Goal: Communication & Community: Answer question/provide support

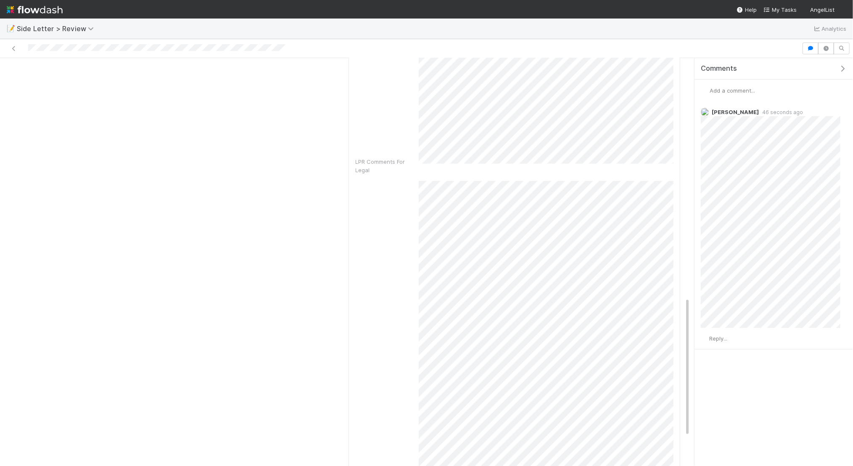
scroll to position [698, 0]
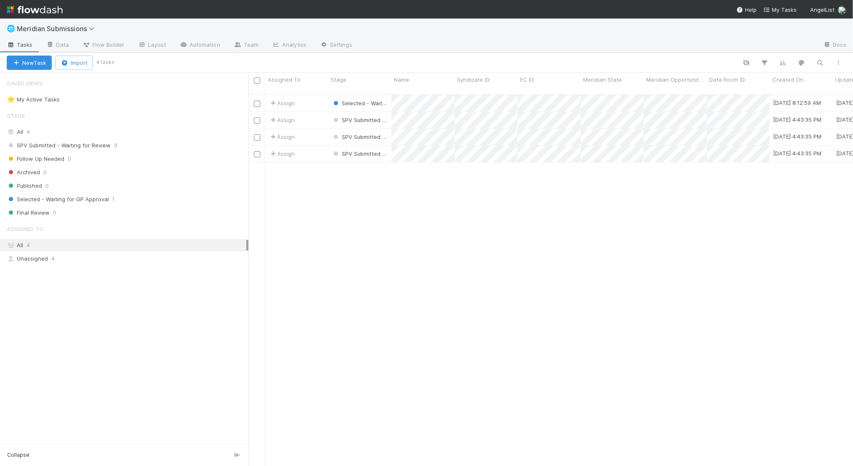
scroll to position [378, 605]
click at [51, 44] on icon at bounding box center [50, 44] width 8 height 5
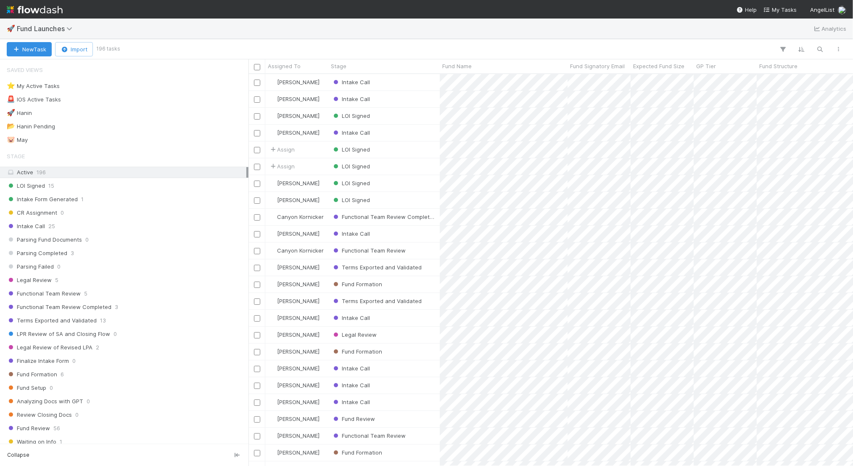
scroll to position [392, 605]
click at [817, 48] on icon "button" at bounding box center [820, 49] width 8 height 8
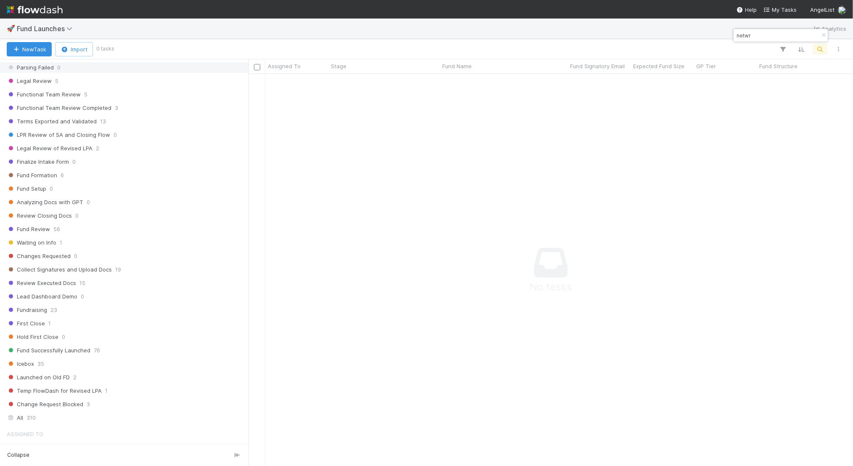
scroll to position [246, 0]
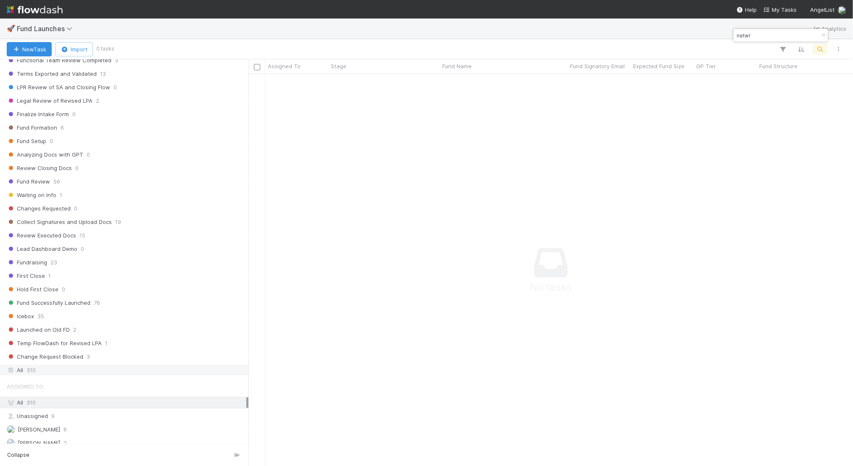
type input "netwr"
click at [106, 365] on div "All 310" at bounding box center [127, 370] width 240 height 11
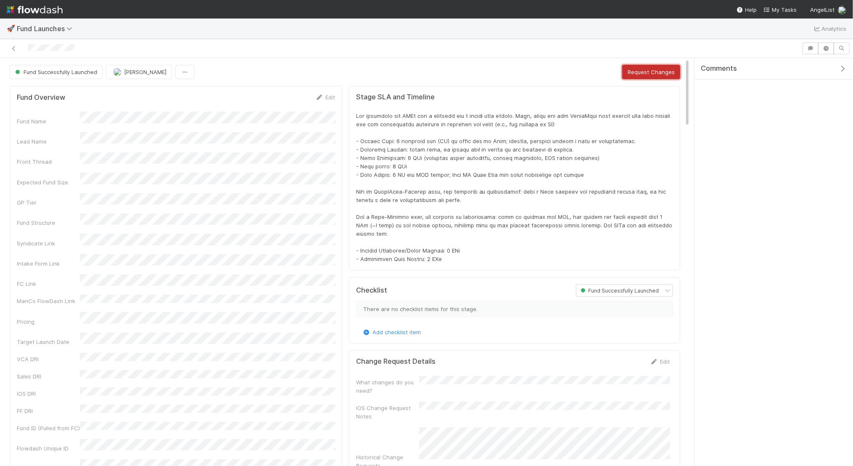
click at [646, 69] on button "Request Changes" at bounding box center [652, 72] width 58 height 14
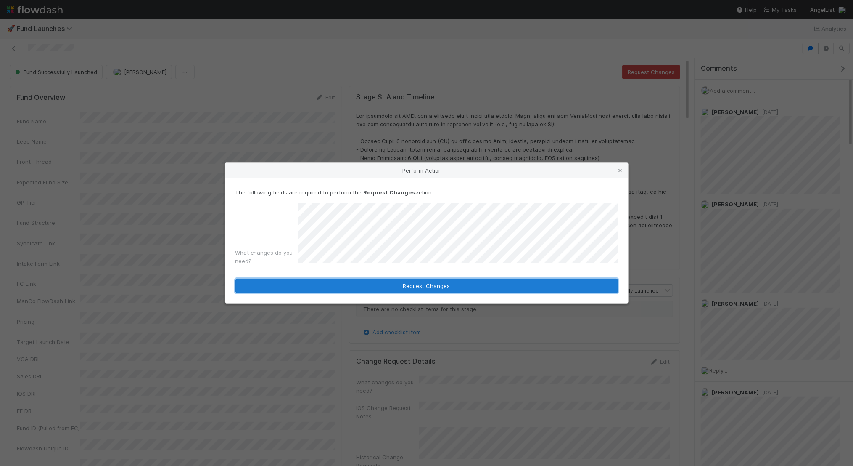
click at [457, 284] on button "Request Changes" at bounding box center [427, 285] width 383 height 14
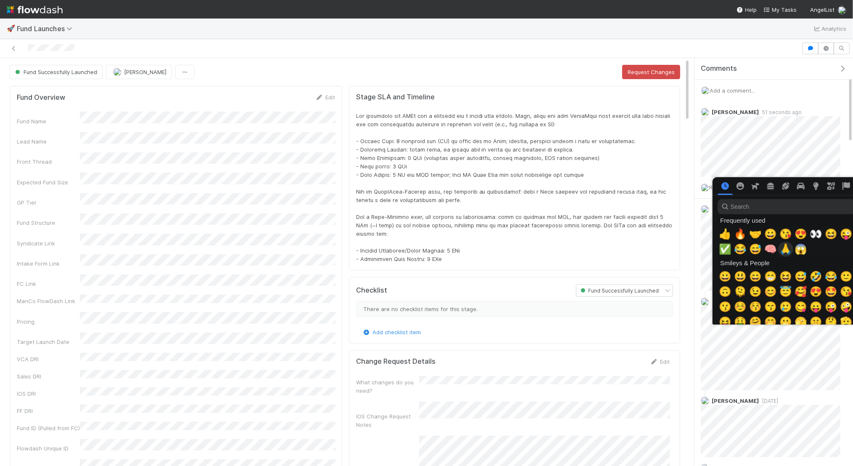
click at [786, 245] on span "🙏" at bounding box center [786, 249] width 13 height 12
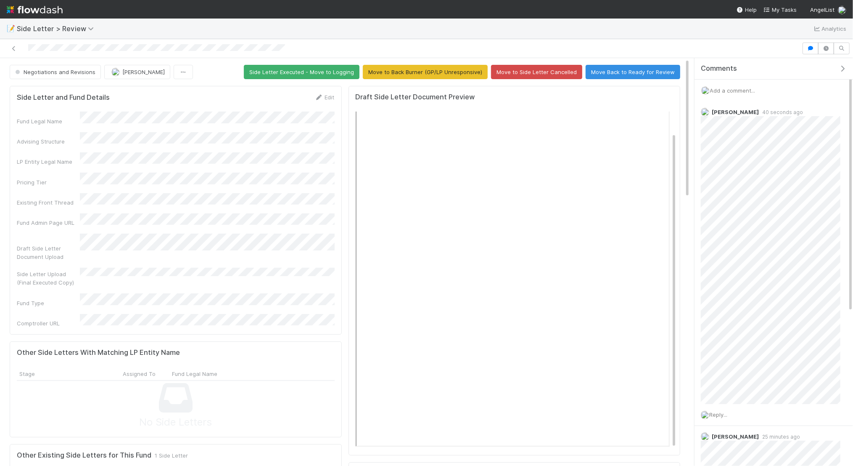
click at [0, 0] on div "📝 Side Letter > Review Analytics Negotiations and Revisions Maxim Kalinkin Side…" at bounding box center [426, 233] width 853 height 466
click at [715, 322] on span "Reply..." at bounding box center [719, 322] width 18 height 7
click at [745, 374] on span "[PERSON_NAME]" at bounding box center [754, 374] width 42 height 7
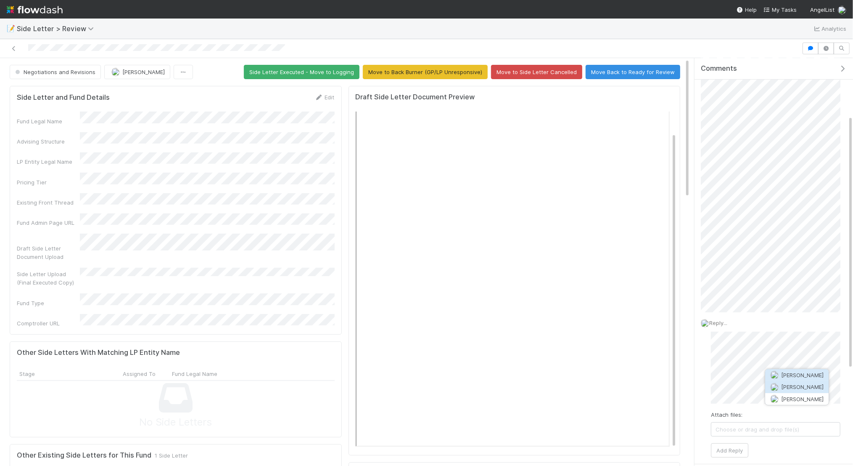
click at [796, 387] on span "[PERSON_NAME]" at bounding box center [803, 386] width 42 height 7
click at [757, 414] on div "signatory" at bounding box center [747, 419] width 32 height 13
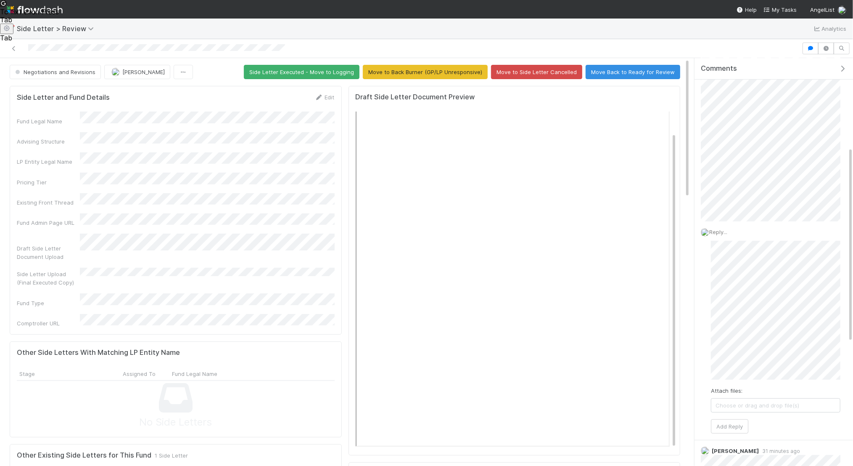
scroll to position [185, 0]
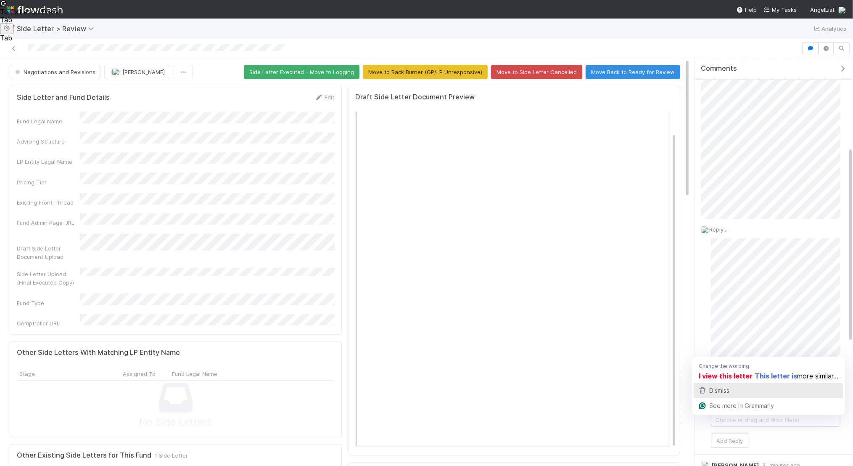
click at [800, 390] on div "Dismiss" at bounding box center [769, 390] width 142 height 13
click at [738, 374] on span "as" at bounding box center [736, 373] width 8 height 8
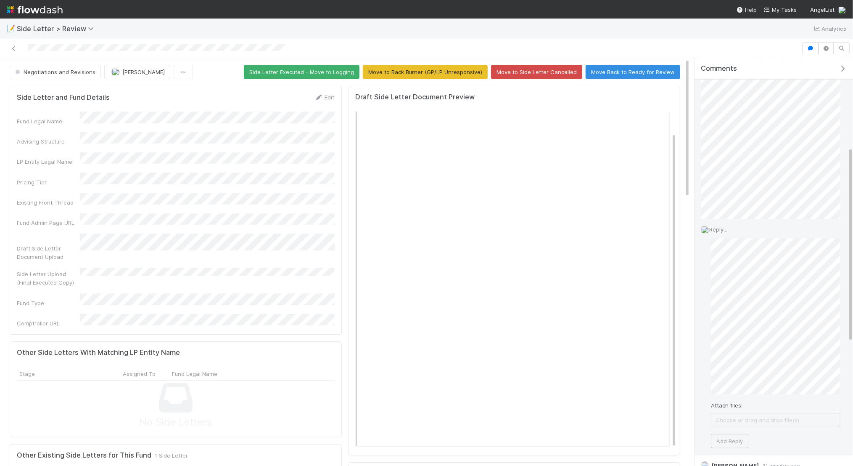
scroll to position [15, 0]
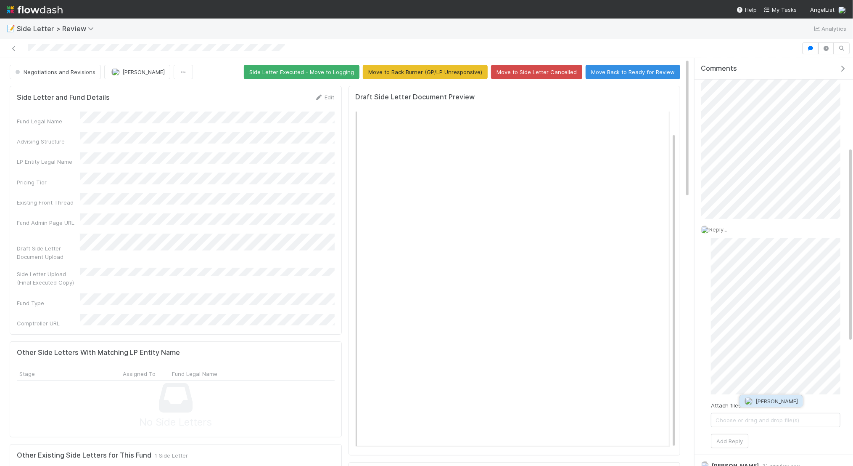
click at [777, 401] on span "[PERSON_NAME]" at bounding box center [777, 401] width 42 height 7
click at [731, 379] on span "agreement concerns" at bounding box center [752, 383] width 71 height 8
click at [763, 383] on span "apply to" at bounding box center [755, 383] width 27 height 8
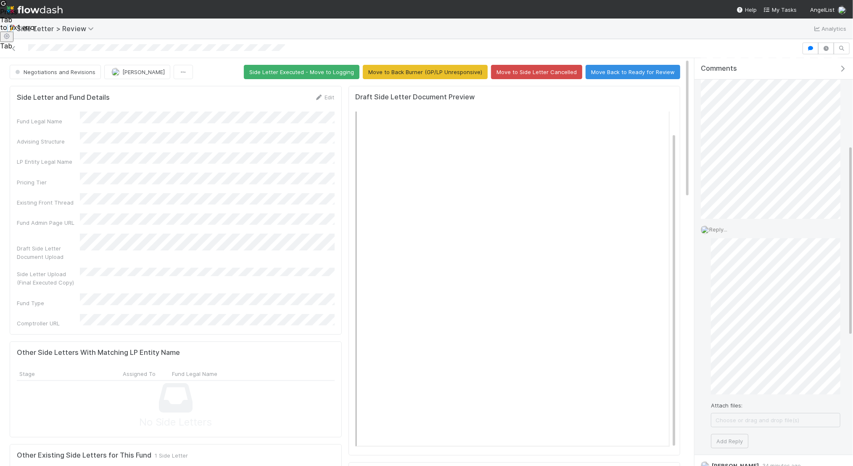
scroll to position [42, 0]
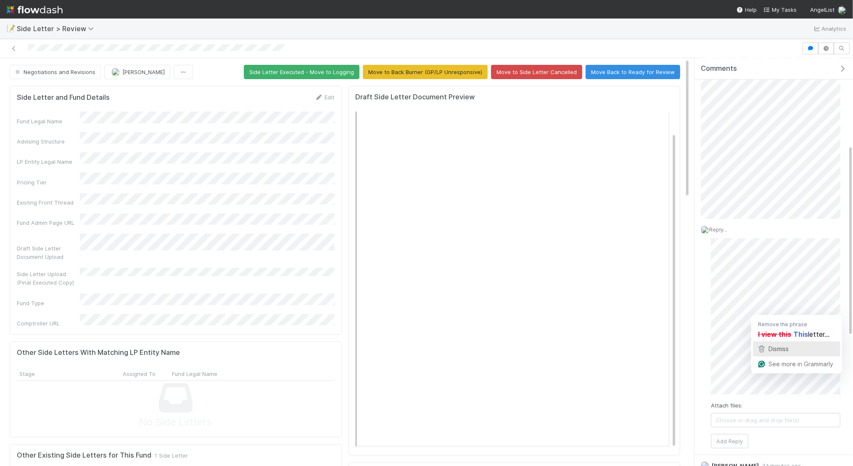
click at [777, 352] on div "Dismiss" at bounding box center [778, 348] width 22 height 13
click at [814, 372] on button "not" at bounding box center [809, 373] width 71 height 13
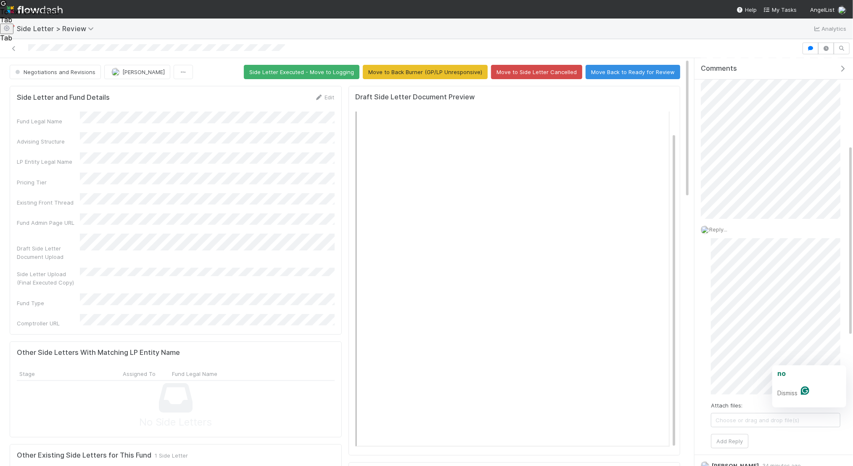
click at [814, 372] on button "no" at bounding box center [809, 373] width 71 height 13
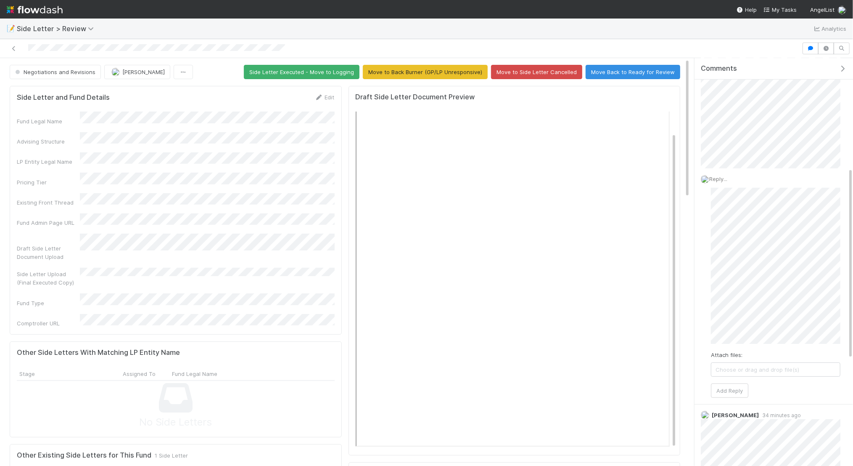
scroll to position [236, 0]
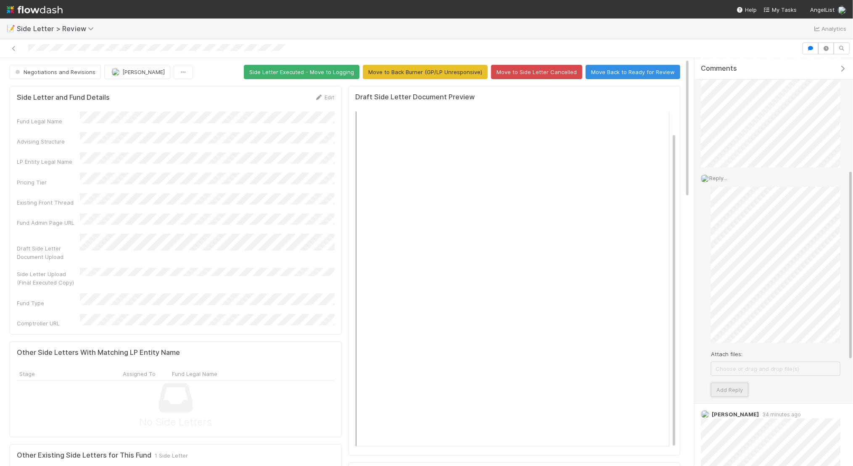
click at [729, 385] on button "Add Reply" at bounding box center [729, 389] width 37 height 14
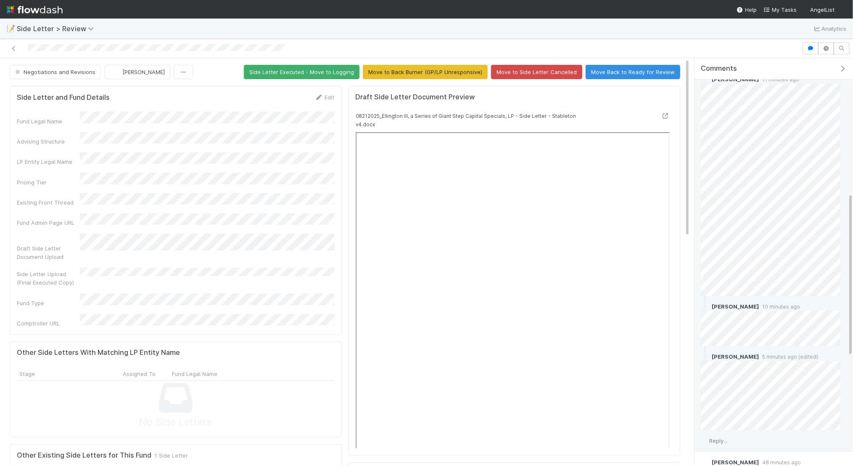
scroll to position [369, 0]
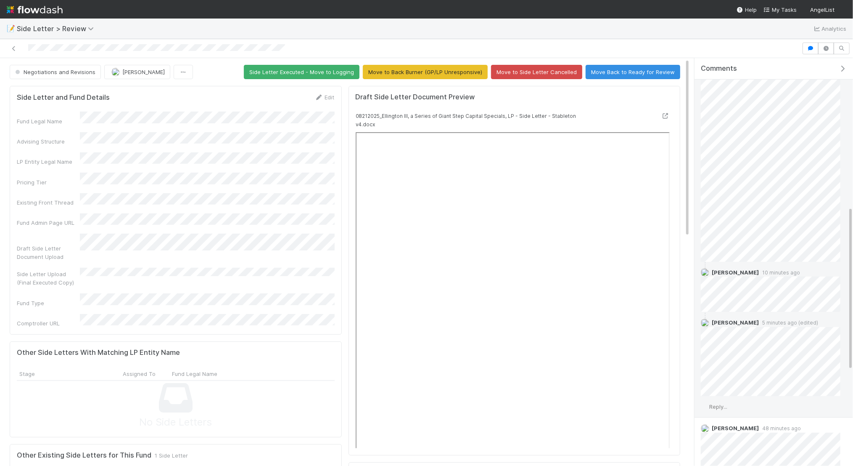
click at [720, 405] on span "Reply..." at bounding box center [719, 406] width 18 height 7
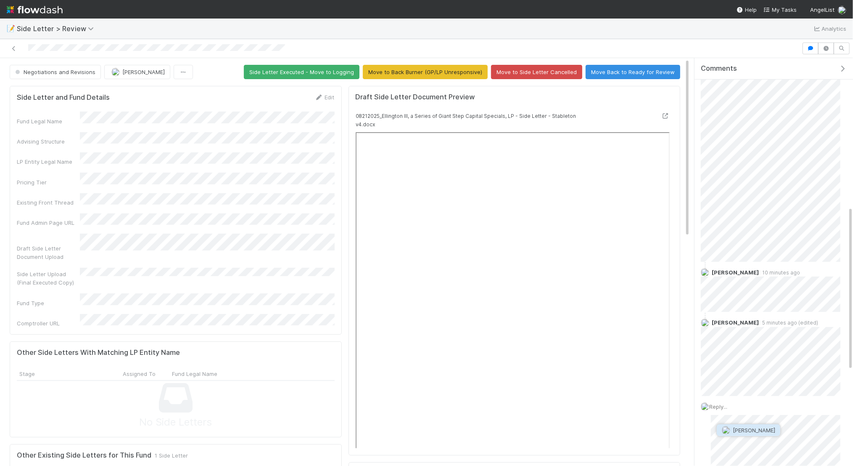
click at [731, 429] on span "[PERSON_NAME]" at bounding box center [748, 430] width 53 height 7
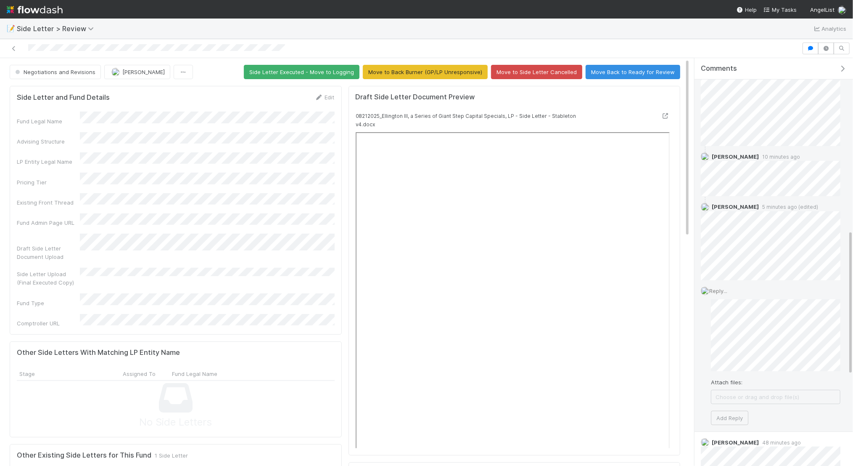
scroll to position [485, 0]
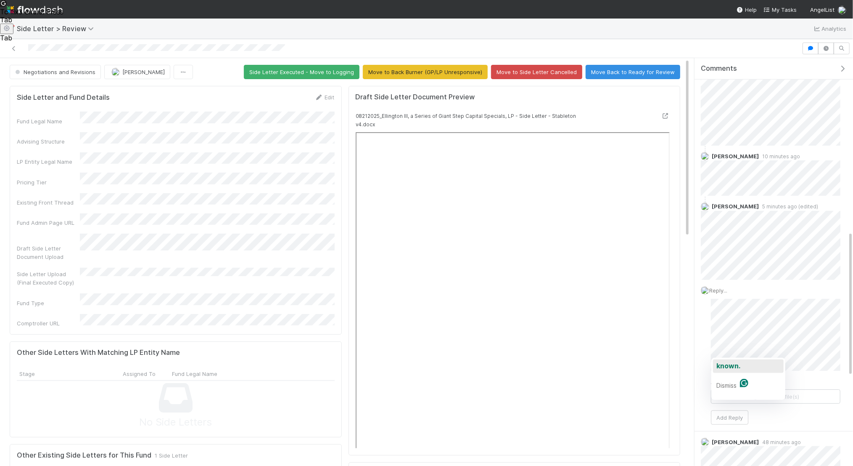
click at [729, 361] on span "known." at bounding box center [729, 365] width 24 height 8
click at [789, 350] on span "[DATE]" at bounding box center [790, 349] width 24 height 8
click at [810, 345] on button ", and" at bounding box center [809, 348] width 71 height 13
click at [727, 385] on div "Dismiss" at bounding box center [737, 391] width 22 height 13
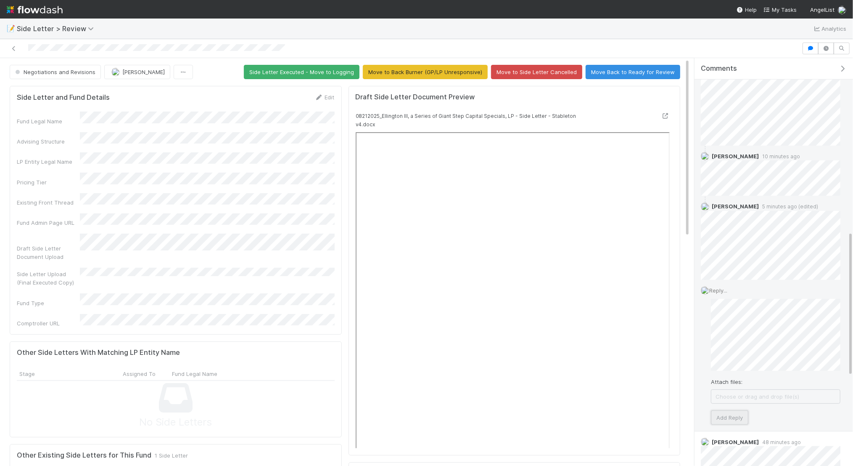
click at [727, 411] on button "Add Reply" at bounding box center [729, 417] width 37 height 14
